Goal: Task Accomplishment & Management: Manage account settings

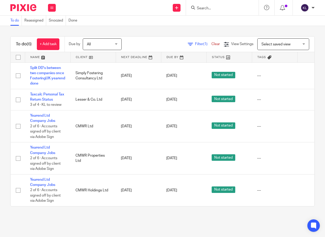
scroll to position [4, 40]
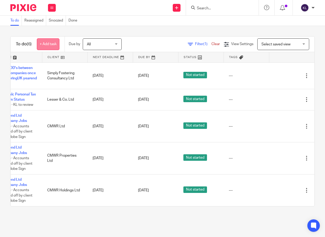
click at [47, 43] on link "+ Add task" at bounding box center [48, 44] width 23 height 12
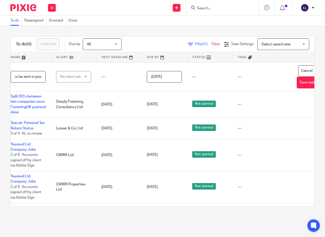
scroll to position [0, 12]
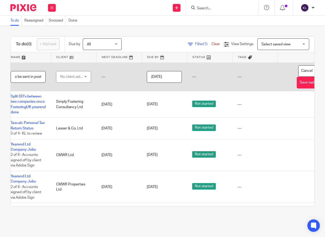
type input "Letter to be sent in post"
click at [75, 79] on div "No client selected" at bounding box center [72, 76] width 24 height 11
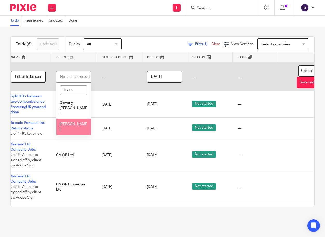
type input "lever"
click at [72, 119] on li "[PERSON_NAME]" at bounding box center [73, 127] width 35 height 16
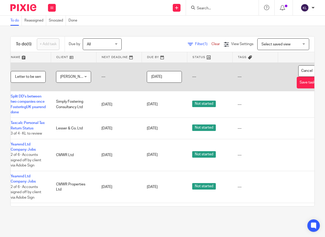
click at [26, 76] on input "Letter to be sent in post" at bounding box center [28, 77] width 35 height 12
type input "Letter to be sent in post (see notes)"
click at [299, 82] on button "Save task" at bounding box center [307, 83] width 21 height 12
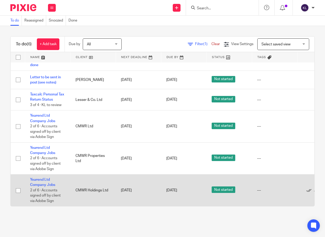
scroll to position [22, 0]
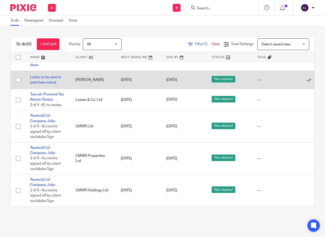
click at [36, 76] on td "Letter to be sent in post (see notes)" at bounding box center [47, 80] width 45 height 18
click at [36, 79] on link "Letter to be sent in post (see notes)" at bounding box center [45, 80] width 31 height 9
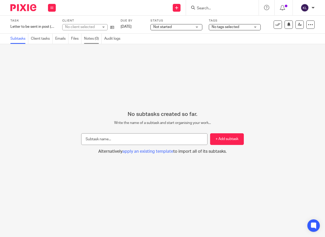
click at [92, 43] on link "Notes (0)" at bounding box center [93, 39] width 18 height 10
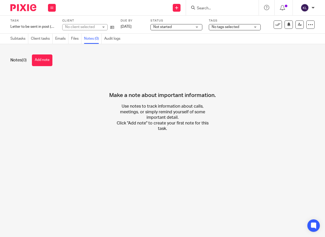
click at [38, 62] on button "Add note" at bounding box center [42, 61] width 21 height 12
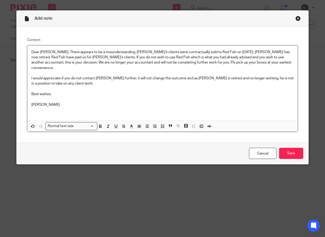
click at [264, 51] on p "Dear Clive, There appears to be a misunderstanding. Stephen's clients were cont…" at bounding box center [162, 60] width 263 height 21
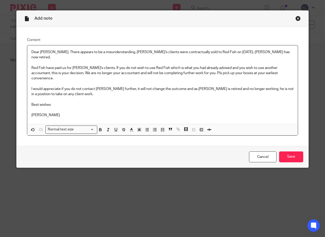
click at [269, 51] on p "Dear Clive, There appears to be a misunderstanding. Stephen's clients were cont…" at bounding box center [162, 55] width 263 height 11
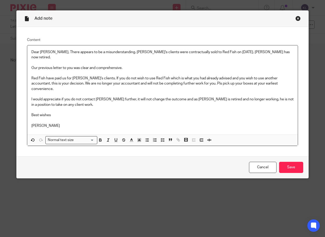
click at [98, 76] on p "Red Fish have paid us for Stephen's clients. If you do not wish to use Red Fish…" at bounding box center [162, 84] width 263 height 16
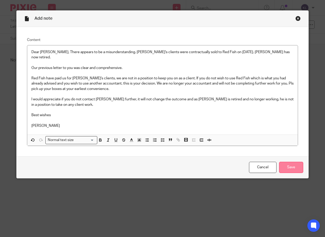
click at [290, 163] on input "Save" at bounding box center [291, 167] width 24 height 11
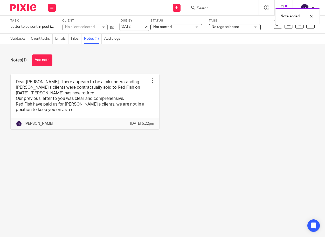
click at [134, 25] on link "13 Aug 2025" at bounding box center [132, 26] width 23 height 5
click at [311, 35] on div at bounding box center [308, 36] width 14 height 6
click at [311, 17] on div at bounding box center [308, 16] width 14 height 6
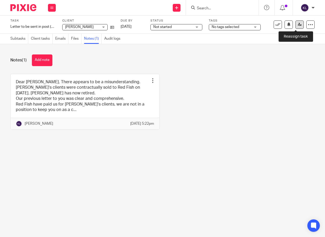
click at [296, 27] on link at bounding box center [300, 25] width 8 height 8
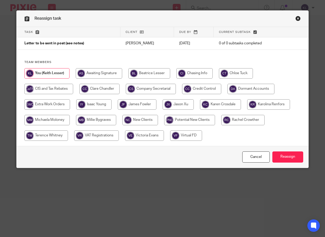
click at [92, 90] on input "radio" at bounding box center [99, 89] width 40 height 10
radio input "true"
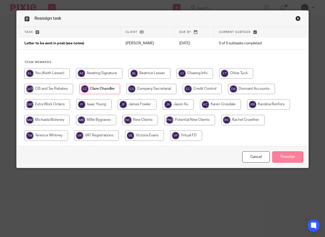
click at [284, 156] on input "Reassign" at bounding box center [288, 157] width 31 height 11
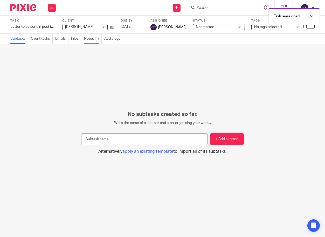
click at [94, 36] on link "Notes (1)" at bounding box center [93, 39] width 18 height 10
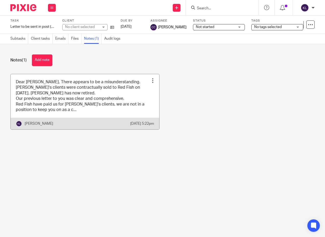
click at [54, 92] on link at bounding box center [85, 102] width 149 height 56
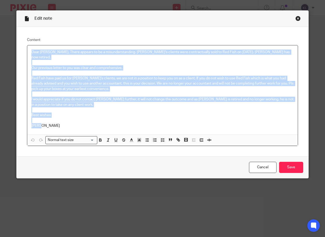
drag, startPoint x: 46, startPoint y: 122, endPoint x: 28, endPoint y: 47, distance: 77.3
click at [28, 47] on div "Dear [PERSON_NAME], There appears to be a misunderstanding. [PERSON_NAME]'s cli…" at bounding box center [162, 89] width 271 height 89
copy div "Dear [PERSON_NAME], There appears to be a misunderstanding. [PERSON_NAME]'s cli…"
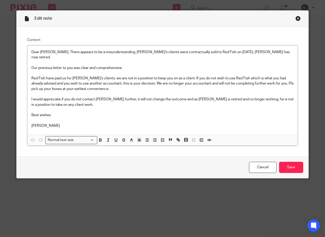
click at [292, 170] on div "Cancel Save" at bounding box center [163, 168] width 292 height 22
click at [292, 164] on input "Save" at bounding box center [291, 167] width 24 height 11
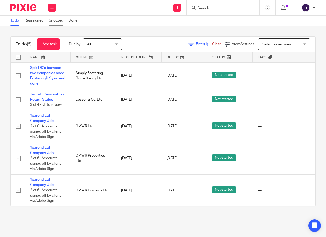
click at [60, 22] on link "Snoozed" at bounding box center [57, 21] width 17 height 10
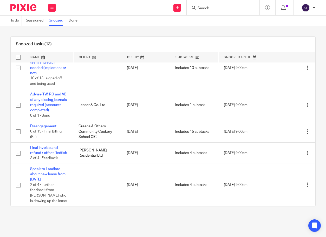
scroll to position [232, 0]
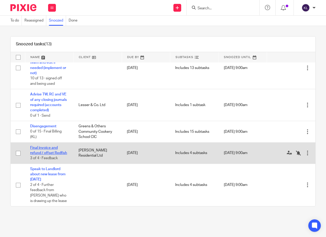
click at [47, 147] on link "Final invoice and refund / offset Redfish" at bounding box center [48, 150] width 37 height 9
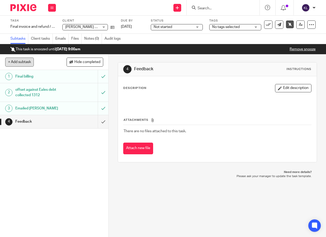
click at [21, 62] on button "+ Add subtask" at bounding box center [19, 62] width 29 height 9
type input "keep credit on firm books for now"
click at [95, 64] on p "+ Add" at bounding box center [95, 62] width 15 height 9
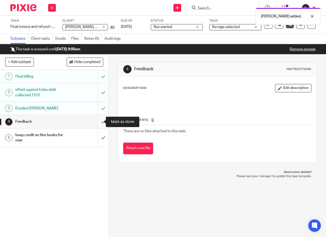
click at [100, 125] on input "submit" at bounding box center [54, 121] width 108 height 13
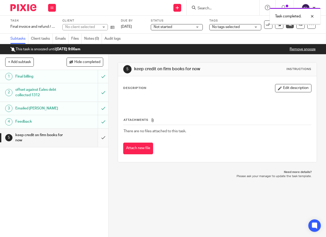
click at [99, 135] on input "submit" at bounding box center [54, 138] width 108 height 18
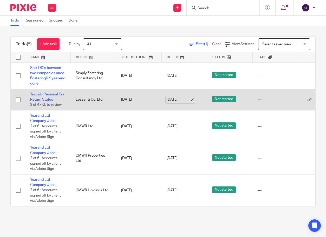
click at [178, 100] on link "[DATE]" at bounding box center [177, 99] width 23 height 5
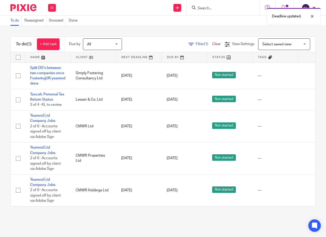
scroll to position [0, 40]
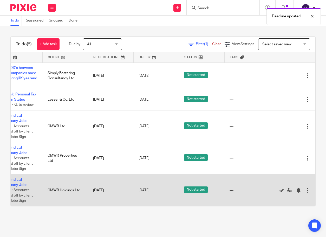
drag, startPoint x: 242, startPoint y: 203, endPoint x: 292, endPoint y: 181, distance: 54.5
click at [288, 208] on div "To do (5) + Add task Due by All All Today Tomorrow This week Next week This mon…" at bounding box center [163, 121] width 326 height 191
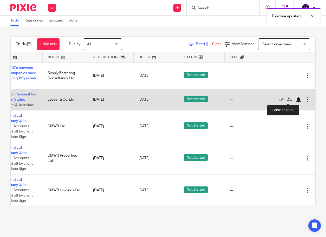
click at [295, 102] on div at bounding box center [297, 99] width 5 height 5
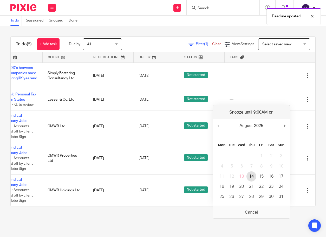
scroll to position [0, 36]
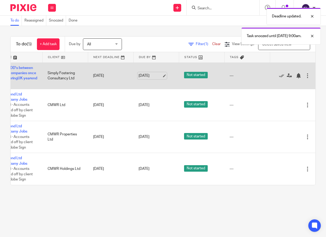
click at [139, 77] on link "13 Aug 2025" at bounding box center [149, 75] width 23 height 5
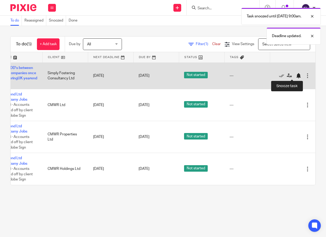
click at [295, 74] on div at bounding box center [297, 75] width 5 height 5
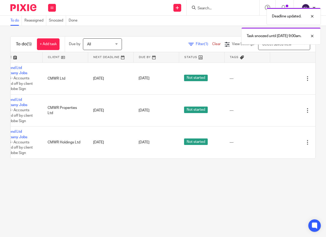
drag, startPoint x: 134, startPoint y: 158, endPoint x: 107, endPoint y: 159, distance: 27.0
click at [108, 159] on table "Name Client Next Deadline Due By Status Tags No client selected No client selec…" at bounding box center [163, 105] width 304 height 106
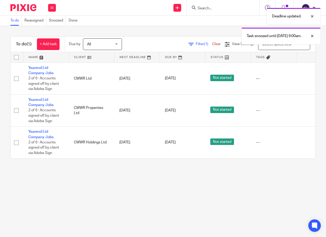
scroll to position [0, 0]
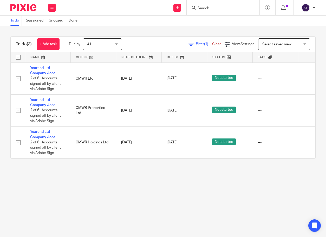
click at [59, 19] on link "Snoozed" at bounding box center [57, 21] width 17 height 10
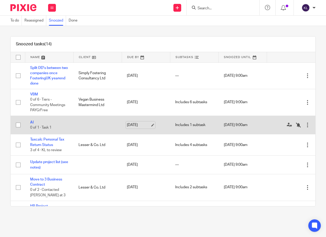
click at [139, 125] on link "[DATE]" at bounding box center [138, 125] width 23 height 5
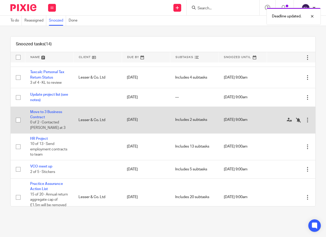
scroll to position [78, 0]
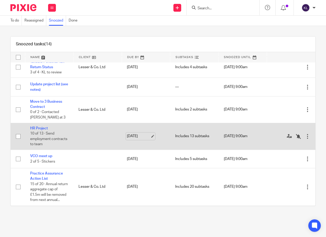
click at [137, 136] on link "[DATE]" at bounding box center [138, 136] width 23 height 5
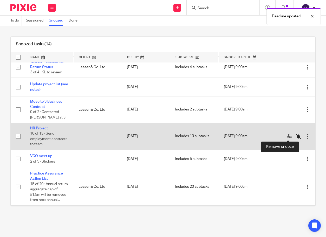
click at [295, 137] on icon at bounding box center [297, 136] width 5 height 5
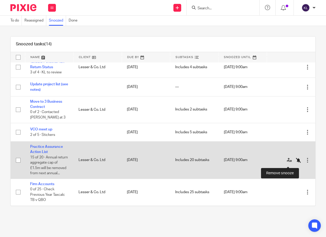
click at [295, 161] on icon at bounding box center [297, 160] width 5 height 5
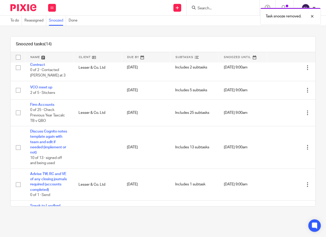
scroll to position [130, 0]
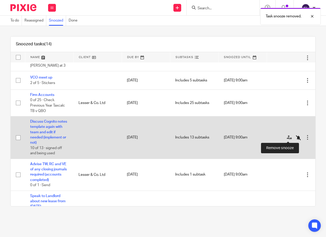
click at [295, 139] on icon at bounding box center [297, 137] width 5 height 5
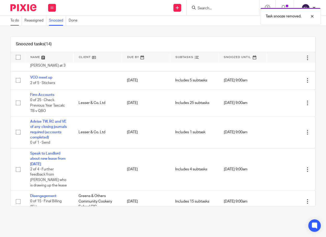
click at [18, 21] on link "To do" at bounding box center [15, 21] width 11 height 10
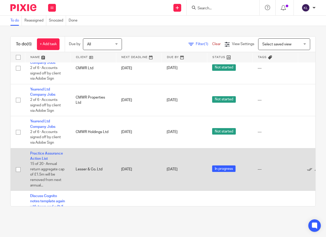
scroll to position [26, 0]
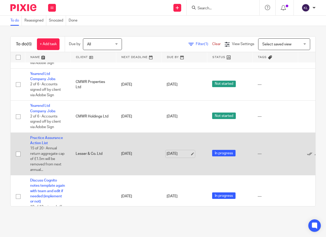
click at [177, 152] on link "[DATE]" at bounding box center [177, 153] width 23 height 5
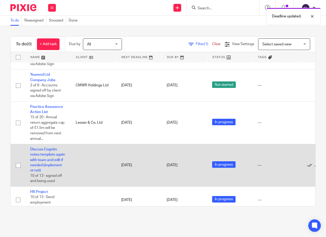
scroll to position [68, 0]
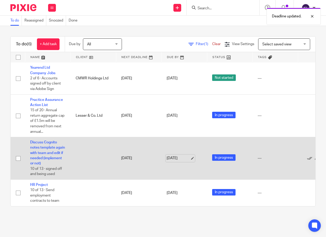
click at [170, 156] on link "[DATE]" at bounding box center [177, 158] width 23 height 5
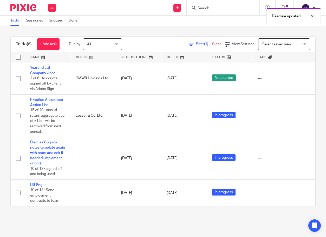
scroll to position [68, 40]
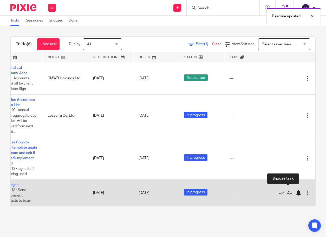
click at [295, 191] on div at bounding box center [297, 193] width 5 height 5
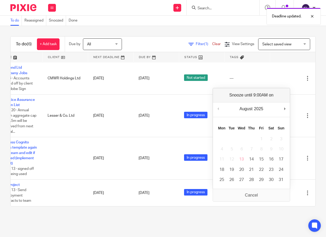
click at [289, 109] on div "August January February March April May June July August September October Nove…" at bounding box center [251, 110] width 77 height 15
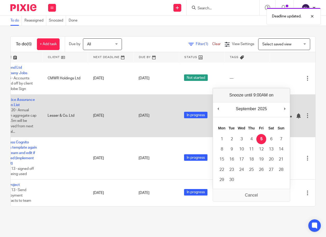
scroll to position [41, 40]
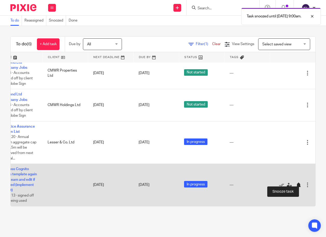
click at [295, 183] on div at bounding box center [297, 185] width 5 height 5
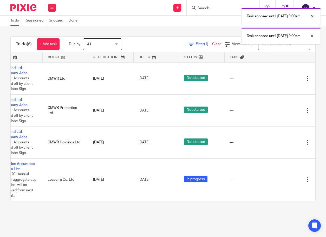
scroll to position [0, 36]
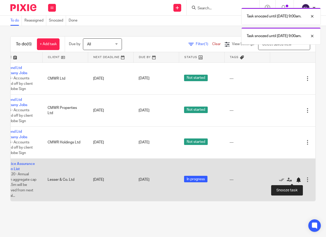
click at [295, 179] on div at bounding box center [297, 180] width 5 height 5
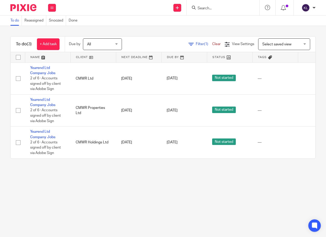
click at [218, 11] on input "Search" at bounding box center [220, 8] width 47 height 5
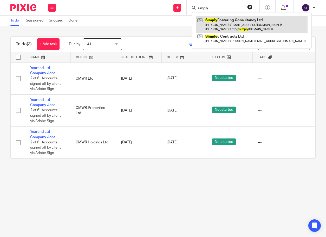
type input "simply"
click at [222, 20] on link at bounding box center [251, 24] width 111 height 16
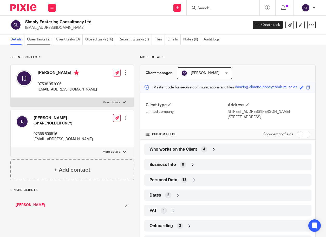
click at [38, 40] on link "Open tasks (2)" at bounding box center [40, 40] width 26 height 10
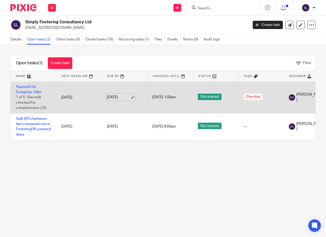
click at [113, 96] on link "[DATE]" at bounding box center [118, 97] width 23 height 5
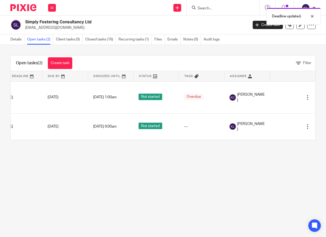
scroll to position [0, 67]
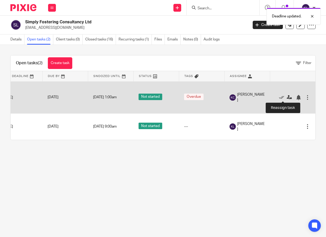
click at [286, 96] on icon at bounding box center [288, 97] width 5 height 5
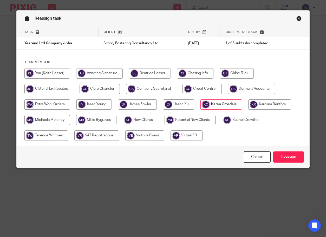
click at [30, 70] on input "radio" at bounding box center [46, 73] width 45 height 10
radio input "true"
click at [274, 152] on input "Reassign" at bounding box center [288, 157] width 31 height 11
